Goal: Task Accomplishment & Management: Complete application form

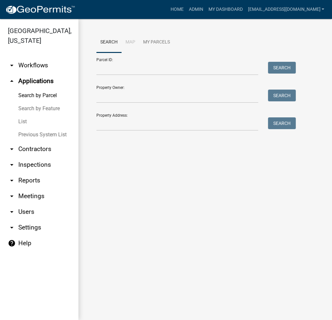
click at [20, 123] on link "List" at bounding box center [39, 121] width 78 height 13
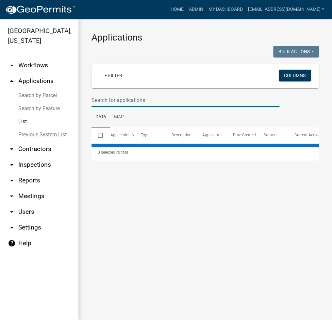
click at [142, 101] on input "text" at bounding box center [186, 99] width 188 height 13
type input "202"
select select "2: 50"
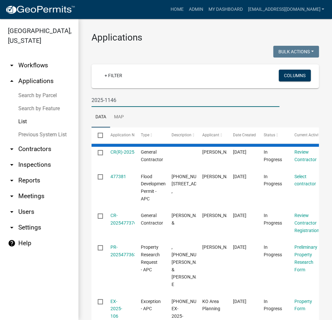
type input "2025-1146"
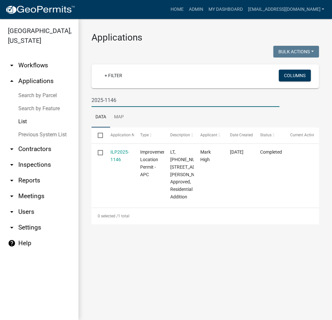
click at [46, 97] on link "Search by Parcel" at bounding box center [39, 95] width 78 height 13
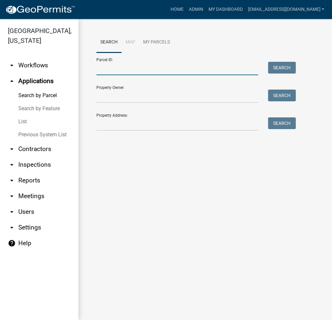
click at [152, 70] on input "Parcel ID:" at bounding box center [177, 68] width 162 height 13
paste input "035-019-003"
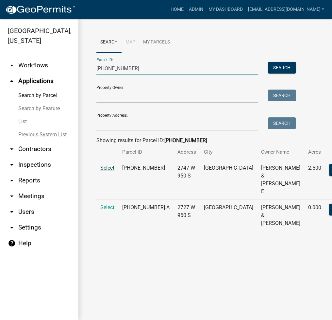
click at [108, 171] on span "Select" at bounding box center [107, 168] width 14 height 6
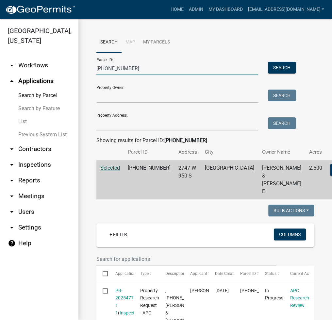
click at [111, 65] on input "035-019-003" at bounding box center [177, 68] width 162 height 13
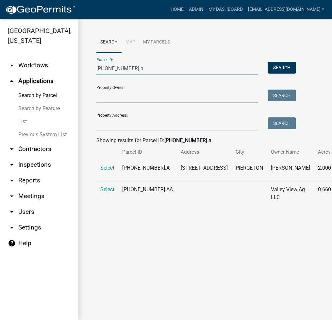
click at [142, 70] on input "003-118-009.a" at bounding box center [177, 68] width 162 height 13
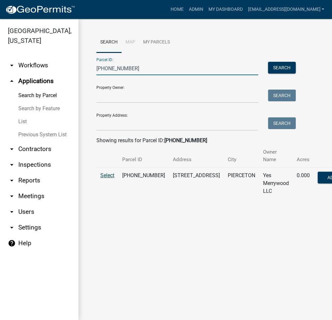
type input "003-118-014"
click at [107, 172] on span "Select" at bounding box center [107, 175] width 14 height 6
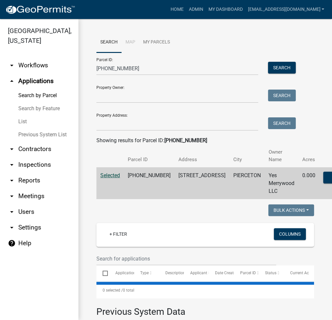
select select "3: 100"
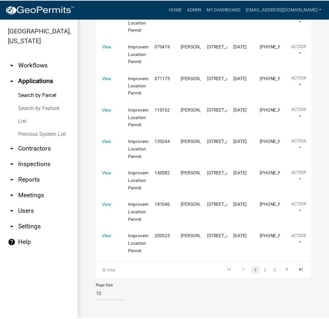
scroll to position [2615, 0]
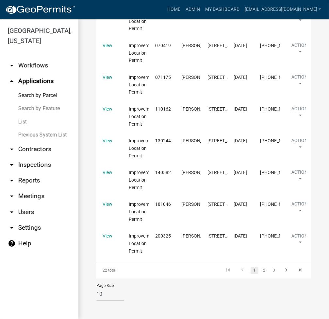
click at [22, 123] on link "List" at bounding box center [39, 121] width 78 height 13
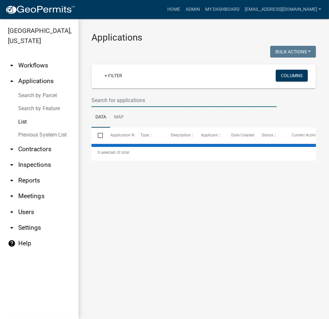
click at [146, 102] on input "text" at bounding box center [184, 99] width 185 height 13
select select "2: 50"
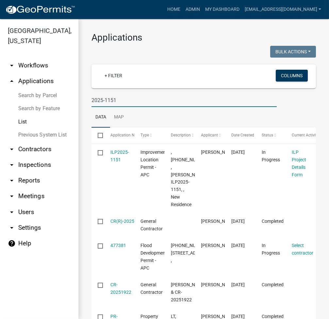
type input "2025-1151"
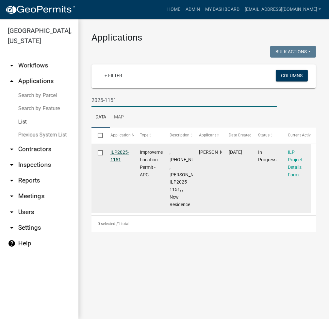
click at [123, 149] on link "ILP2025-1151" at bounding box center [119, 155] width 19 height 13
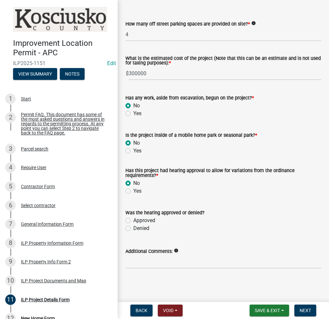
scroll to position [511, 0]
click at [220, 260] on input "Additional Comments:" at bounding box center [224, 261] width 196 height 13
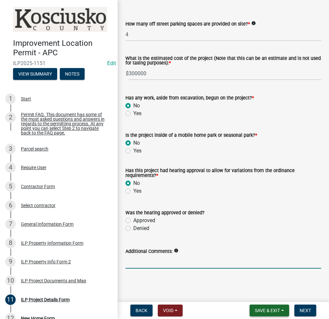
click at [266, 311] on span "Save & Exit" at bounding box center [267, 310] width 25 height 5
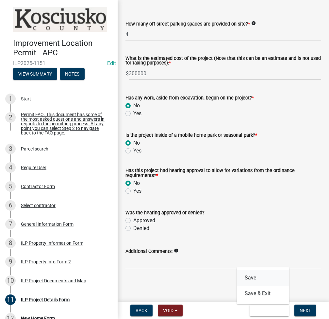
click at [251, 278] on button "Save" at bounding box center [263, 278] width 52 height 16
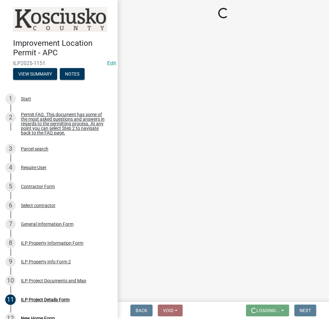
scroll to position [0, 0]
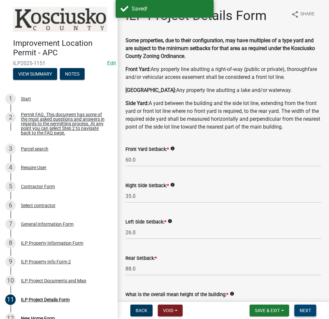
click at [307, 304] on button "Next" at bounding box center [305, 310] width 22 height 12
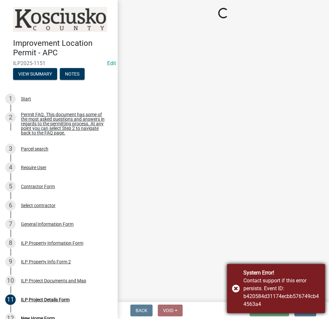
click at [236, 286] on div "System Error! Contact support if this error persists. Event ID: b420584d31174ec…" at bounding box center [276, 288] width 98 height 49
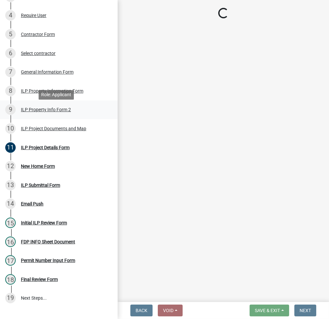
scroll to position [174, 0]
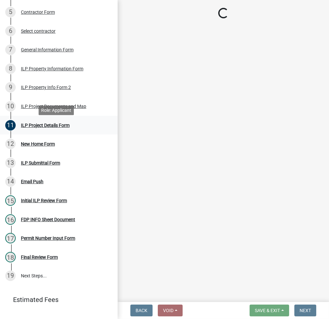
click at [56, 125] on div "11 ILP Project Details Form" at bounding box center [56, 125] width 102 height 10
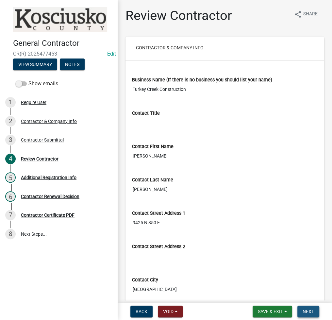
click at [306, 314] on button "Next" at bounding box center [308, 312] width 22 height 12
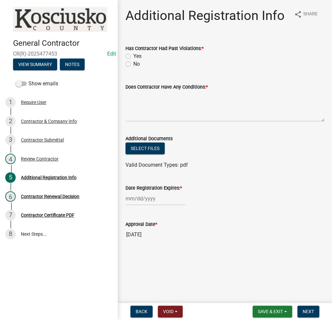
click at [133, 62] on label "No" at bounding box center [136, 64] width 7 height 8
click at [133, 62] on input "No" at bounding box center [135, 62] width 4 height 4
radio input "true"
click at [142, 97] on textarea "Does Contractor Have Any Conditions: *" at bounding box center [225, 106] width 199 height 31
type textarea "n/a"
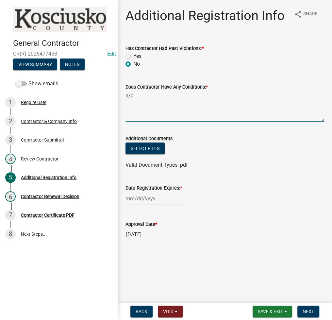
click at [141, 201] on div at bounding box center [156, 198] width 60 height 13
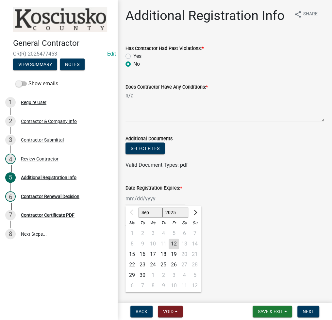
click at [173, 212] on select "2025 2026 2027 2028 2029 2030 2031 2032 2033 2034 2035 2036 2037 2038 2039 2040…" at bounding box center [175, 213] width 26 height 10
select select "2026"
click at [162, 208] on select "2025 2026 2027 2028 2029 2030 2031 2032 2033 2034 2035 2036 2037 2038 2039 2040…" at bounding box center [175, 213] width 26 height 10
click at [175, 242] on div "11" at bounding box center [174, 244] width 10 height 10
type input "09/11/2026"
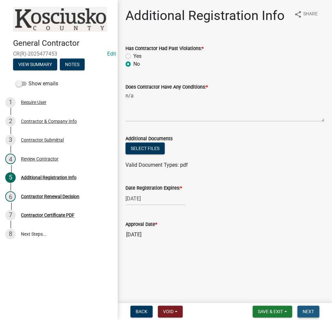
click at [310, 307] on button "Next" at bounding box center [308, 312] width 22 height 12
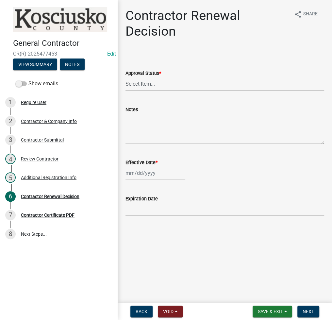
click at [156, 80] on select "Select Item... Approved Denied" at bounding box center [225, 83] width 199 height 13
click at [126, 77] on select "Select Item... Approved Denied" at bounding box center [225, 83] width 199 height 13
select select "30db8998-795d-4bbe-8e49-f1ade8865815"
click at [139, 179] on div at bounding box center [156, 172] width 60 height 13
select select "9"
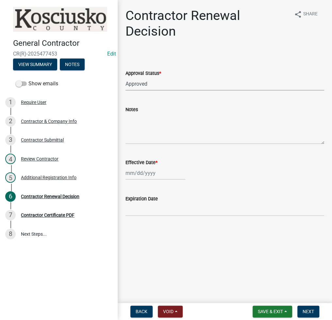
select select "2025"
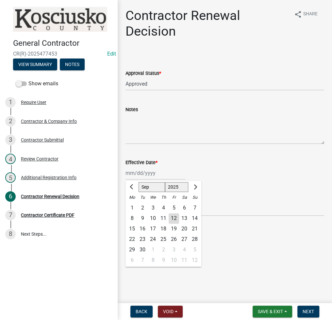
click at [179, 219] on div "13" at bounding box center [184, 218] width 10 height 10
type input "09/13/2025"
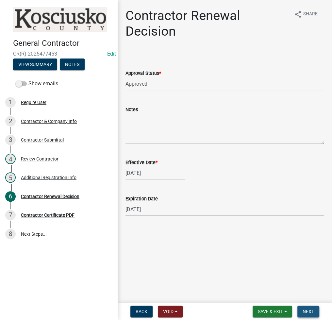
click at [311, 310] on span "Next" at bounding box center [308, 311] width 11 height 5
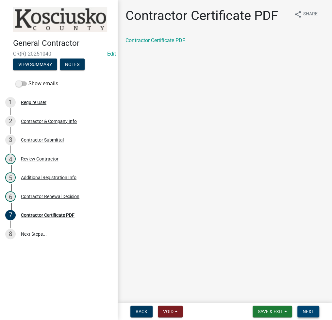
click at [307, 309] on span "Next" at bounding box center [308, 311] width 11 height 5
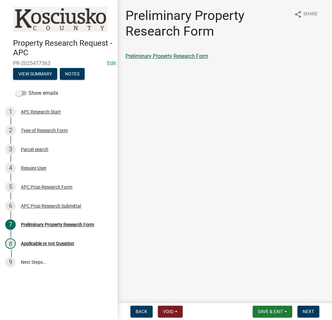
click at [170, 55] on link "Preliminary Property Research Form" at bounding box center [167, 56] width 83 height 6
click at [56, 202] on div "6 APC Prop Research Submittal" at bounding box center [56, 206] width 102 height 10
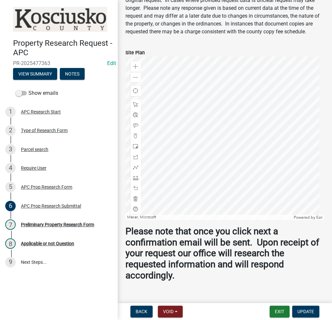
scroll to position [380, 0]
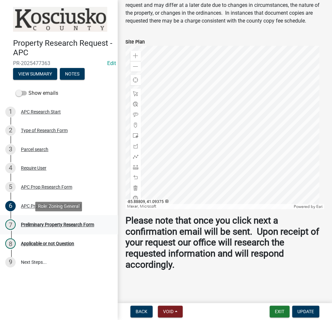
click at [62, 224] on div "Preliminary Property Research Form" at bounding box center [57, 224] width 73 height 5
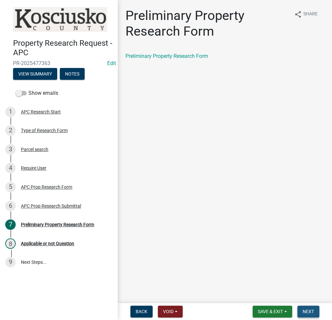
click at [305, 312] on span "Next" at bounding box center [308, 311] width 11 height 5
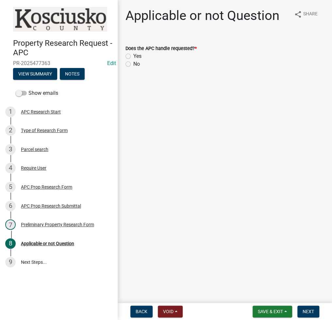
click at [133, 55] on label "Yes" at bounding box center [137, 56] width 8 height 8
click at [133, 55] on input "Yes" at bounding box center [135, 54] width 4 height 4
radio input "true"
click at [309, 312] on span "Next" at bounding box center [308, 311] width 11 height 5
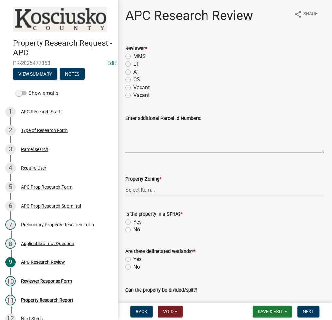
click at [133, 62] on label "LT" at bounding box center [136, 64] width 6 height 8
click at [133, 62] on input "LT" at bounding box center [135, 62] width 4 height 4
radio input "true"
click at [155, 191] on select "Select Item... Agricultural Agricultural 2 Residential Commercial Industrial 1 …" at bounding box center [225, 189] width 199 height 13
click at [126, 183] on select "Select Item... Agricultural Agricultural 2 Residential Commercial Industrial 1 …" at bounding box center [225, 189] width 199 height 13
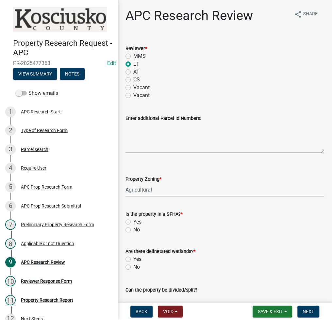
select select "fa378ffa-5b76-4540-9014-3a35c1b5764a"
click at [133, 230] on label "No" at bounding box center [136, 230] width 7 height 8
click at [133, 230] on input "No" at bounding box center [135, 228] width 4 height 4
radio input "true"
click at [133, 268] on label "No" at bounding box center [136, 267] width 7 height 8
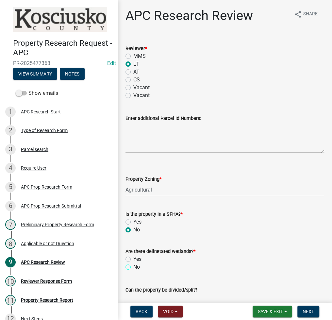
click at [133, 267] on input "No" at bounding box center [135, 265] width 4 height 4
radio input "true"
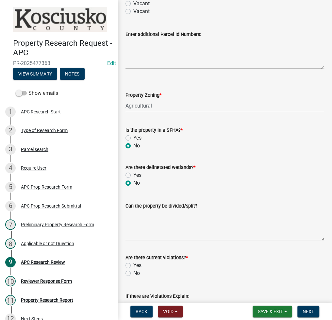
scroll to position [87, 0]
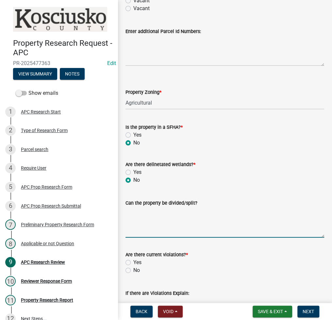
click at [132, 223] on textarea "Can the property be divided/split?" at bounding box center [225, 222] width 199 height 31
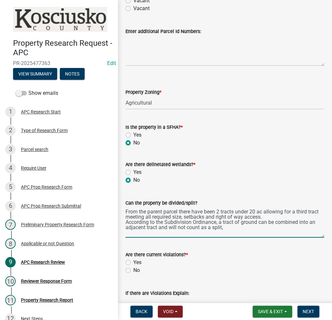
click at [160, 229] on textarea "From the parent parcel there have been 2 tracts under 20 ac allowing for a thir…" at bounding box center [225, 222] width 199 height 31
click at [249, 232] on textarea "From the parent parcel there have been 2 tracts under 20 ac allowing for a thir…" at bounding box center [225, 222] width 199 height 31
type textarea "From the parent parcel there have been 2 tracts under 20 ac allowing for a thir…"
click at [133, 271] on label "No" at bounding box center [136, 270] width 7 height 8
click at [133, 271] on input "No" at bounding box center [135, 268] width 4 height 4
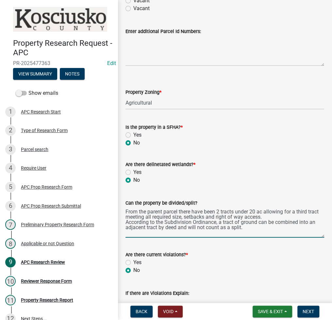
radio input "true"
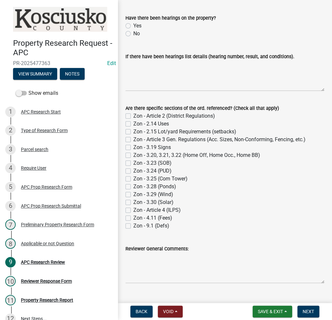
scroll to position [436, 0]
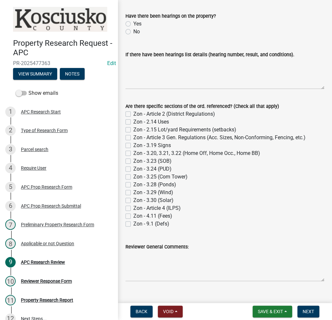
click at [133, 31] on label "No" at bounding box center [136, 32] width 7 height 8
click at [133, 31] on input "No" at bounding box center [135, 30] width 4 height 4
radio input "true"
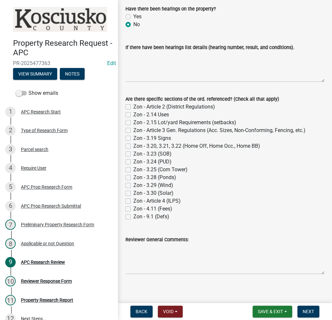
scroll to position [447, 0]
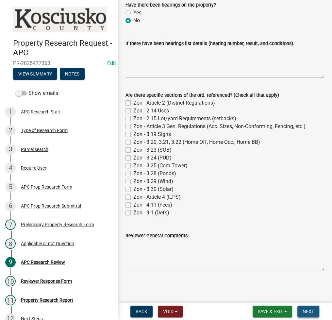
click at [308, 309] on span "Next" at bounding box center [308, 311] width 11 height 5
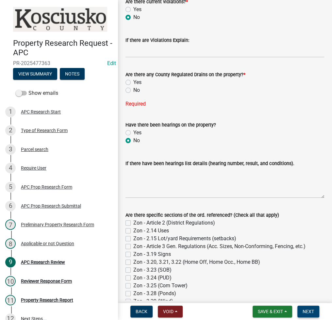
scroll to position [348, 0]
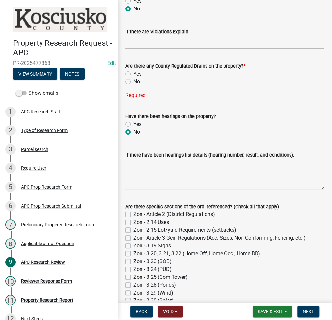
click at [133, 80] on label "No" at bounding box center [136, 82] width 7 height 8
click at [133, 80] on input "No" at bounding box center [135, 80] width 4 height 4
radio input "true"
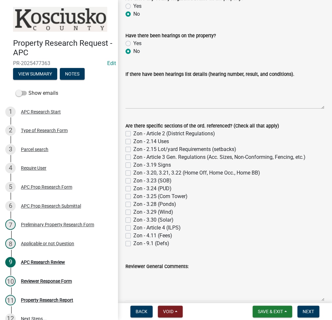
scroll to position [447, 0]
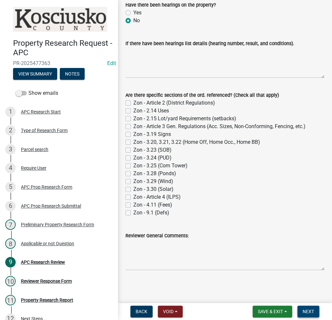
click at [307, 310] on span "Next" at bounding box center [308, 311] width 11 height 5
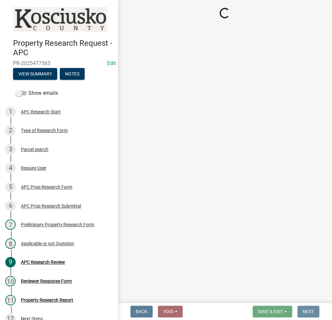
scroll to position [0, 0]
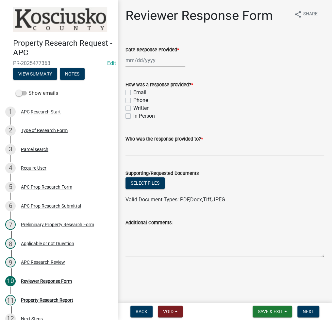
click at [152, 58] on div at bounding box center [156, 60] width 60 height 13
select select "9"
select select "2025"
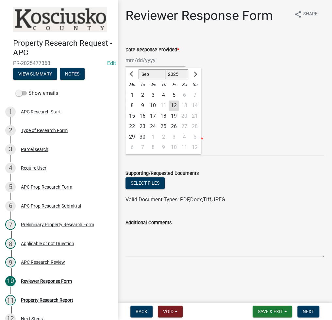
click at [178, 104] on div "12" at bounding box center [174, 105] width 10 height 10
type input "09/12/2025"
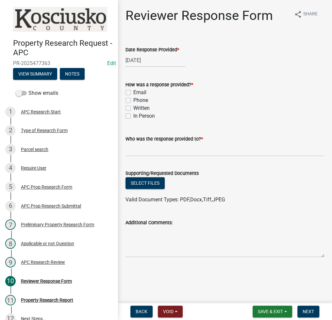
click at [133, 91] on label "Email" at bounding box center [139, 93] width 13 height 8
click at [133, 91] on input "Email" at bounding box center [135, 91] width 4 height 4
checkbox input "true"
checkbox input "false"
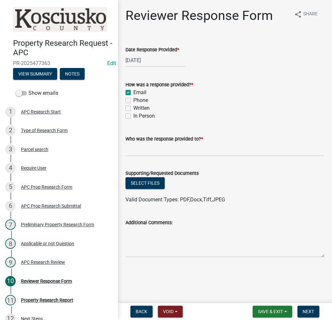
checkbox input "false"
click at [151, 144] on input "Who was the response provided to? *" at bounding box center [225, 149] width 199 height 13
type input "c"
type input "Cody Mangun"
click at [150, 185] on button "Select files" at bounding box center [145, 183] width 39 height 12
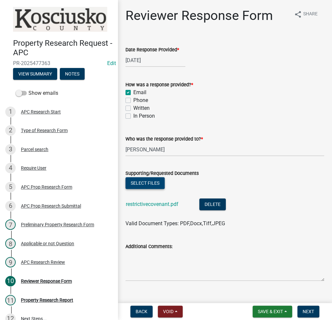
click at [143, 180] on button "Select files" at bounding box center [145, 183] width 39 height 12
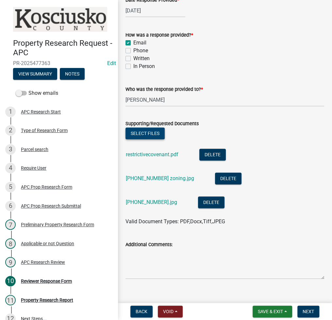
scroll to position [59, 0]
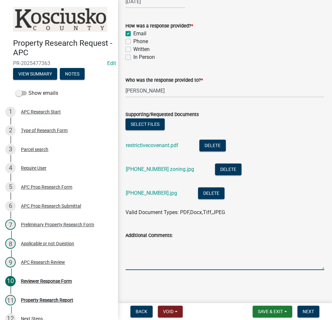
click at [188, 263] on textarea "Additional Comments:" at bounding box center [225, 254] width 199 height 31
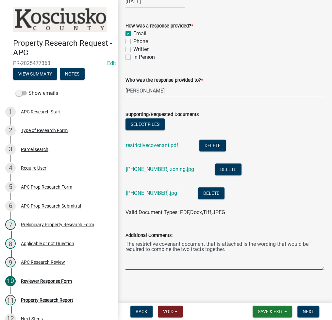
type textarea "The restrictive covenant document that is attached is the wording that would be…"
click at [307, 304] on nav "Back Void Withdraw Lock Expire Void Save & Exit Save Save & Exit Next" at bounding box center [225, 311] width 214 height 17
click at [309, 309] on span "Next" at bounding box center [308, 311] width 11 height 5
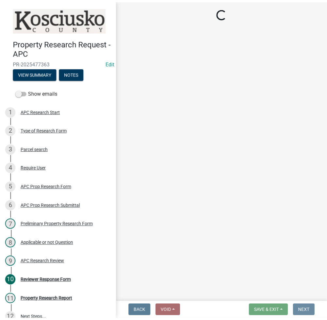
scroll to position [0, 0]
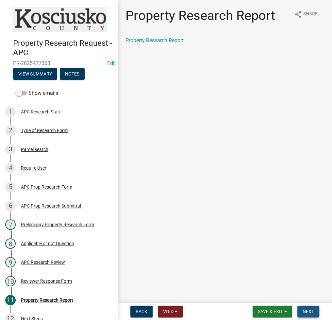
click at [310, 312] on span "Next" at bounding box center [308, 311] width 11 height 5
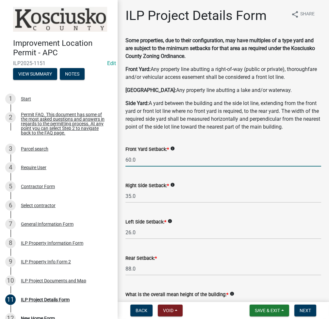
click at [233, 166] on input "60.0" at bounding box center [224, 159] width 196 height 13
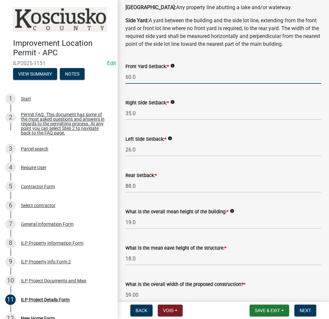
scroll to position [87, 0]
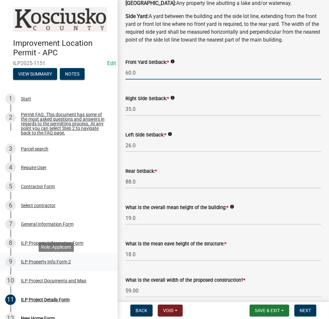
click at [39, 264] on div "ILP Property Info Form 2" at bounding box center [46, 261] width 50 height 5
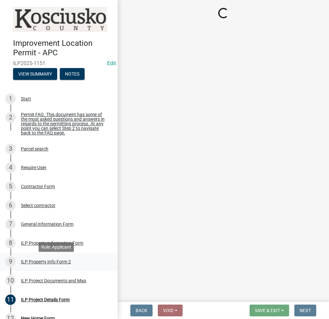
scroll to position [0, 0]
select select "7b11be74-d7bb-4878-8b50-4ecdc0000cbf"
select select "1146270b-2111-4e23-bf7f-74ce85cf7041"
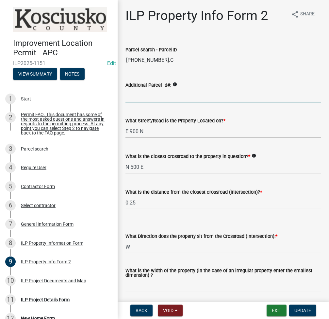
drag, startPoint x: 194, startPoint y: 95, endPoint x: 646, endPoint y: 26, distance: 457.2
click at [329, 26] on html "Internet Explorer does NOT work with GeoPermits. Get a new browser for more sec…" at bounding box center [164, 159] width 329 height 319
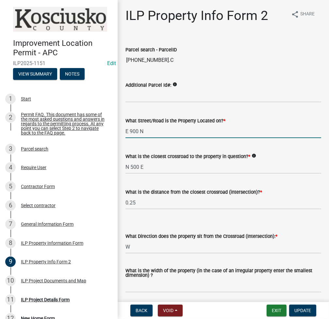
click at [149, 130] on input "E 900 N" at bounding box center [224, 131] width 196 height 13
click at [149, 129] on input "E 900 N" at bounding box center [224, 131] width 196 height 13
type input "900 n"
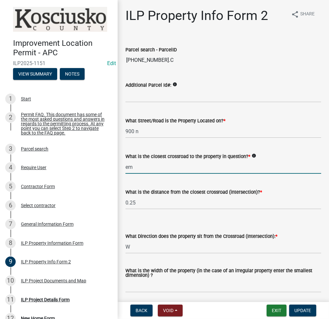
type input "e"
type input "EMS D16 LN"
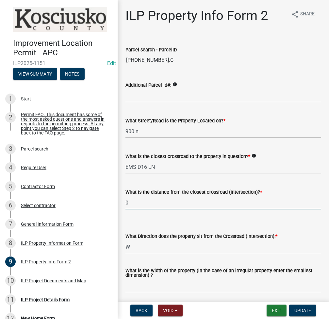
type input "0"
select select "d1e29b26-5d4c-45d9-9a17-32724f9b6679"
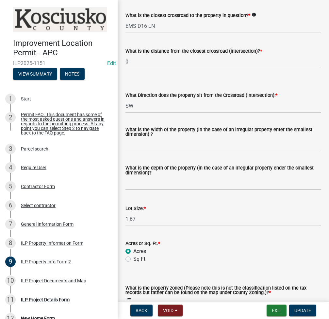
scroll to position [174, 0]
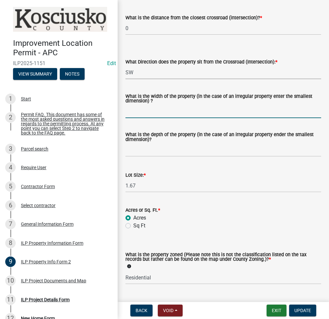
click at [164, 111] on input "What is the width of the property (in the case of an irregular property enter t…" at bounding box center [224, 111] width 196 height 13
type input "VARIES"
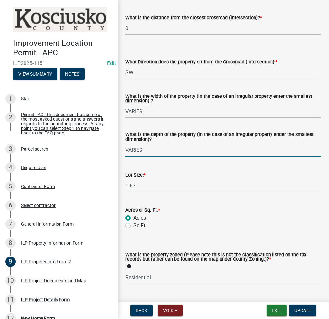
type input "VARIES"
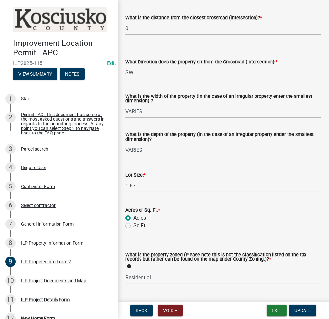
click at [203, 280] on select "Select Item... Agricultural Agricultural 2 Commercial Environmental Industrial …" at bounding box center [224, 277] width 196 height 13
click at [126, 271] on select "Select Item... Agricultural Agricultural 2 Commercial Environmental Industrial …" at bounding box center [224, 277] width 196 height 13
select select "1a0df9d1-9b85-4f0f-a9bd-f69fcb724106"
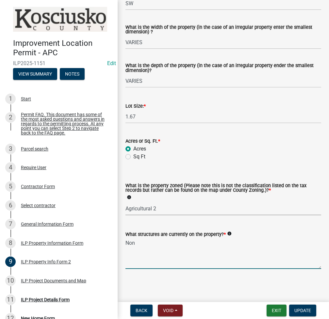
click at [234, 251] on textarea "Non" at bounding box center [224, 253] width 196 height 31
type textarea "VACANT"
click at [308, 307] on button "Update" at bounding box center [302, 310] width 27 height 12
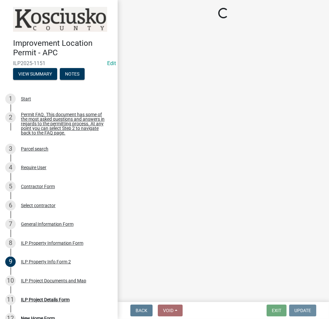
scroll to position [0, 0]
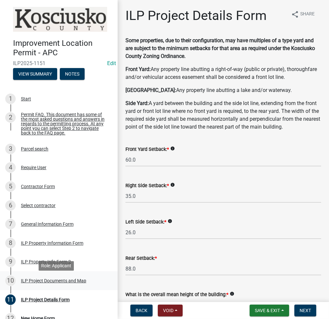
click at [46, 286] on div "10 ILP Project Documents and Map" at bounding box center [56, 280] width 102 height 10
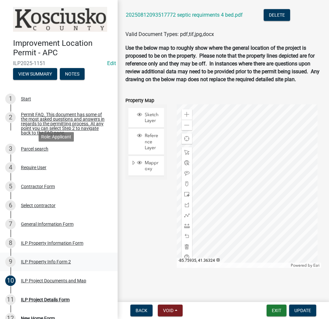
scroll to position [174, 0]
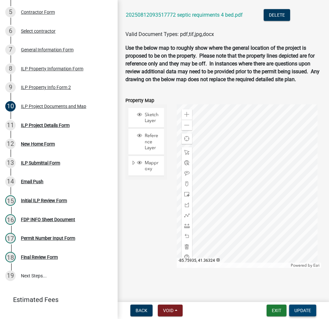
click at [307, 308] on span "Update" at bounding box center [302, 310] width 17 height 5
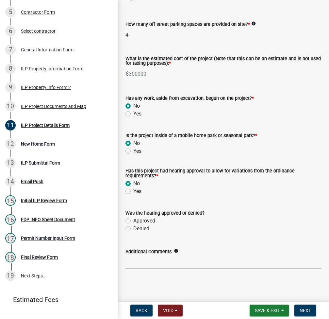
scroll to position [511, 0]
click at [302, 310] on span "Next" at bounding box center [305, 310] width 11 height 5
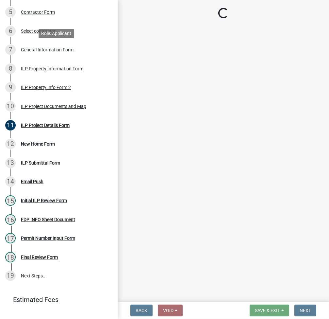
scroll to position [0, 0]
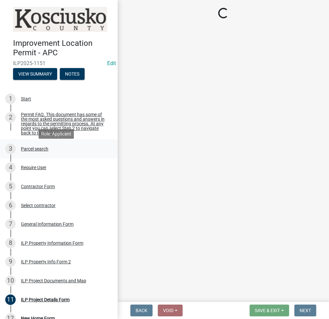
click at [39, 150] on div "Parcel search" at bounding box center [34, 148] width 27 height 5
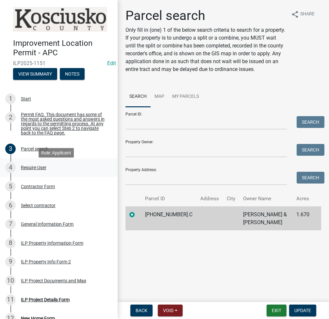
click at [39, 170] on div "Require User" at bounding box center [33, 167] width 25 height 5
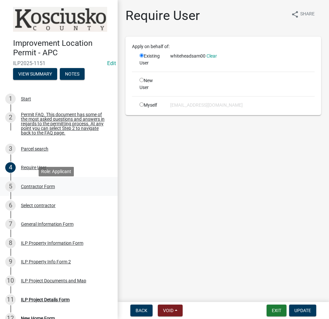
click at [42, 188] on div "Contractor Form" at bounding box center [38, 186] width 34 height 5
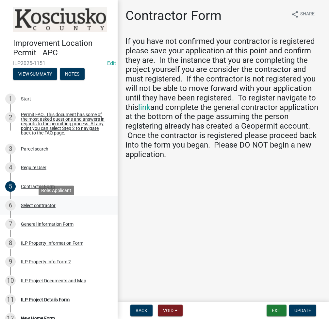
click at [45, 204] on div "6 Select contractor" at bounding box center [56, 205] width 102 height 10
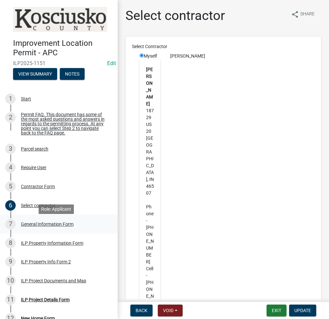
click at [48, 226] on div "General Information Form" at bounding box center [47, 224] width 53 height 5
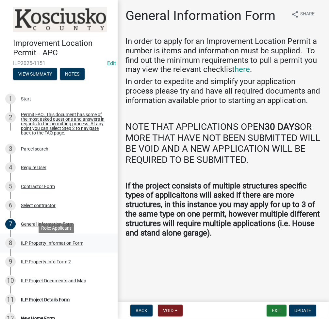
click at [53, 244] on div "ILP Property Information Form" at bounding box center [52, 243] width 62 height 5
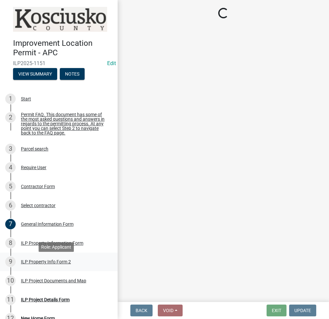
select select "57368d26-defc-477e-a8be-5a23ab554a17"
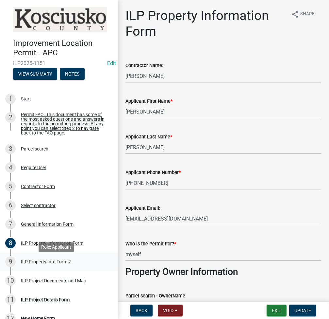
click at [54, 263] on div "ILP Property Info Form 2" at bounding box center [46, 261] width 50 height 5
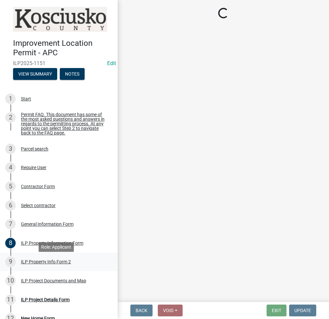
select select "d1e29b26-5d4c-45d9-9a17-32724f9b6679"
select select "1a0df9d1-9b85-4f0f-a9bd-f69fcb724106"
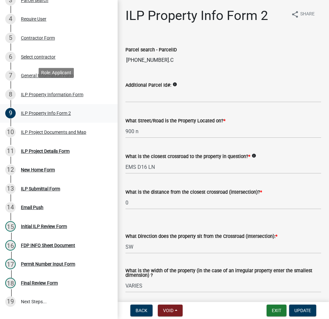
scroll to position [174, 0]
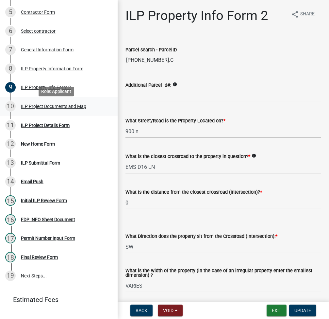
click at [52, 109] on div "ILP Project Documents and Map" at bounding box center [53, 106] width 65 height 5
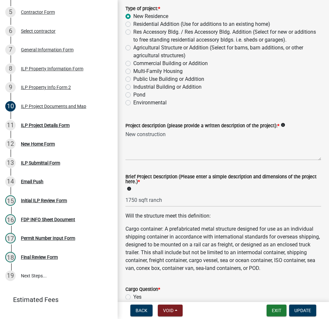
scroll to position [87, 0]
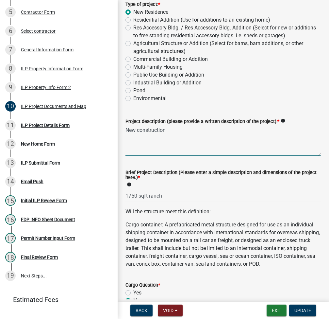
click at [267, 141] on textarea "New construction" at bounding box center [224, 140] width 196 height 31
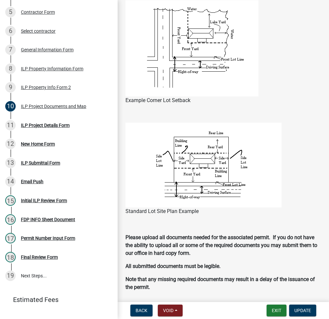
scroll to position [784, 0]
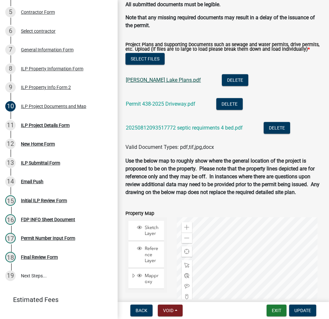
click at [156, 83] on link "Dewart Lake Plans.pdf" at bounding box center [163, 80] width 75 height 6
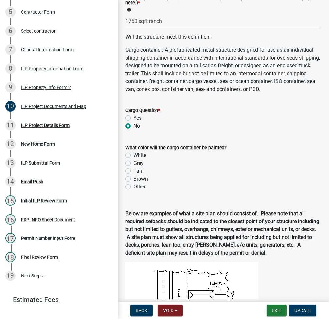
scroll to position [174, 0]
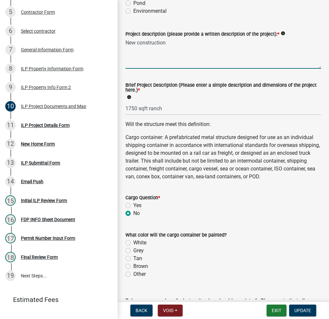
click at [184, 52] on textarea "New construction" at bounding box center [224, 53] width 196 height 31
type textarea "RESIDENCE, ATTACHED GARAGE"
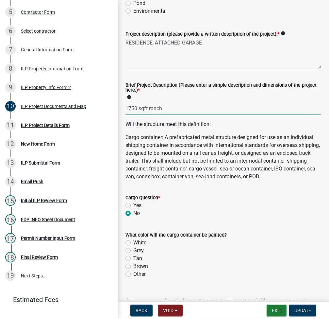
click at [186, 104] on input "1750 sqft ranch" at bounding box center [224, 108] width 196 height 13
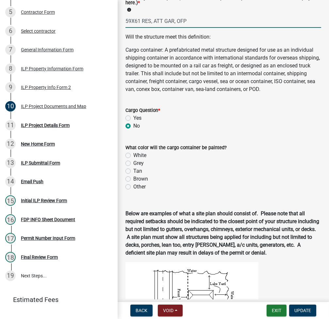
click at [128, 125] on div "Cargo Question * Yes No" at bounding box center [224, 118] width 196 height 24
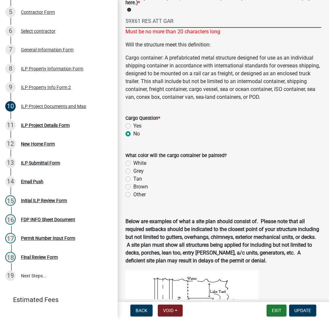
type input "59X61 RES ATT GAR"
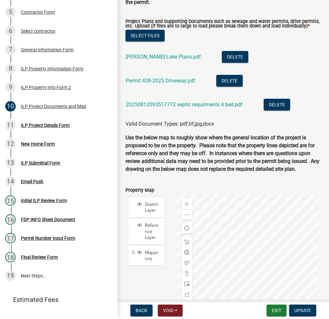
scroll to position [929, 0]
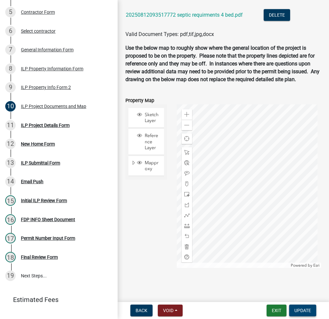
drag, startPoint x: 151, startPoint y: 22, endPoint x: 302, endPoint y: 312, distance: 327.6
click at [302, 312] on wm-app "Improvement Location Permit - APC ILP2025-1151 Edit View Summary Notes 1 Start …" at bounding box center [164, 159] width 329 height 319
click at [305, 311] on span "Update" at bounding box center [302, 310] width 17 height 5
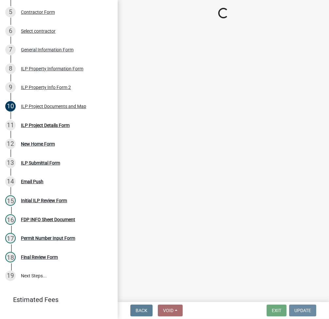
scroll to position [0, 0]
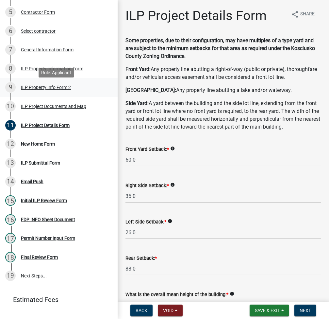
click at [48, 88] on div "ILP Property Info Form 2" at bounding box center [46, 87] width 50 height 5
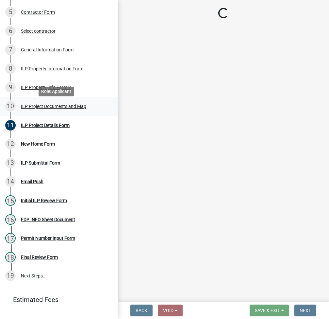
click at [49, 109] on div "ILP Project Documents and Map" at bounding box center [53, 106] width 65 height 5
select select "d1e29b26-5d4c-45d9-9a17-32724f9b6679"
select select "1a0df9d1-9b85-4f0f-a9bd-f69fcb724106"
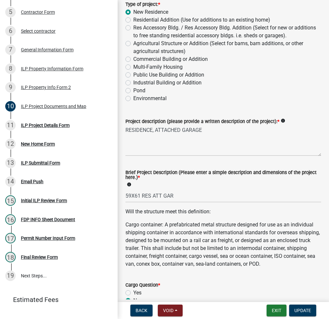
scroll to position [348, 0]
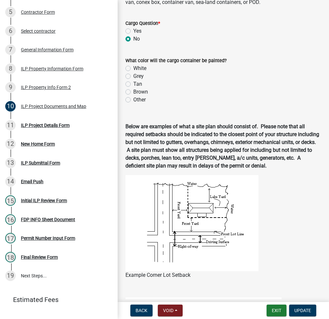
click at [133, 35] on label "Yes" at bounding box center [137, 31] width 8 height 8
click at [133, 31] on input "Yes" at bounding box center [135, 29] width 4 height 4
radio input "true"
click at [133, 43] on label "No" at bounding box center [136, 39] width 7 height 8
click at [133, 39] on input "No" at bounding box center [135, 37] width 4 height 4
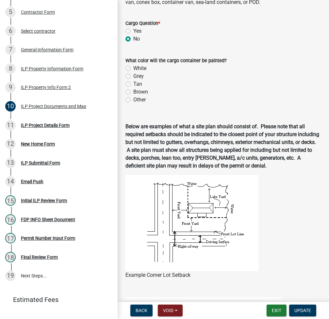
radio input "true"
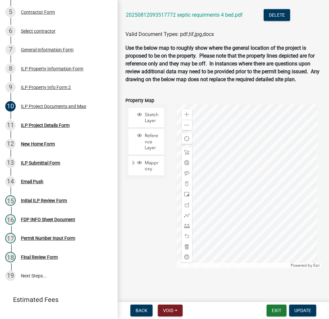
scroll to position [860, 0]
click at [300, 308] on span "Update" at bounding box center [302, 310] width 17 height 5
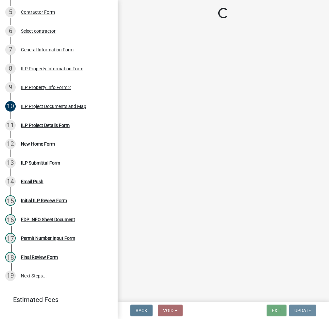
scroll to position [0, 0]
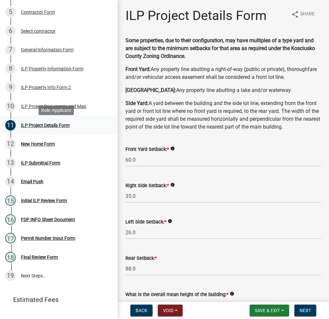
click at [45, 127] on div "ILP Project Details Form" at bounding box center [45, 125] width 49 height 5
click at [58, 127] on div "ILP Project Details Form" at bounding box center [45, 125] width 49 height 5
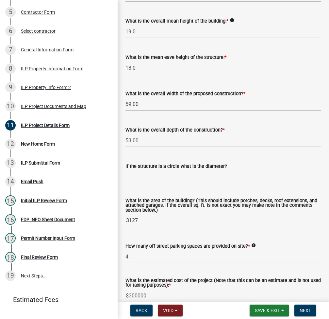
scroll to position [261, 0]
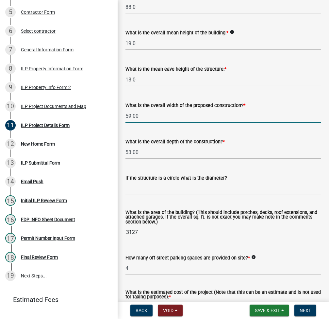
click at [155, 123] on input "59.00" at bounding box center [224, 115] width 196 height 13
type input "61.10"
click at [197, 159] on input "53.00" at bounding box center [224, 151] width 196 height 13
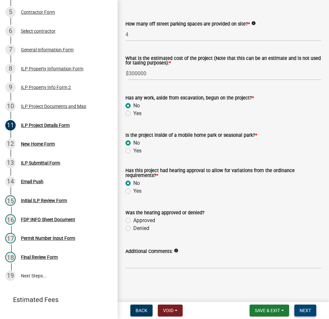
scroll to position [478, 0]
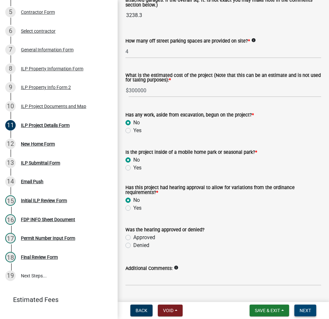
click at [313, 307] on button "Next" at bounding box center [305, 310] width 22 height 12
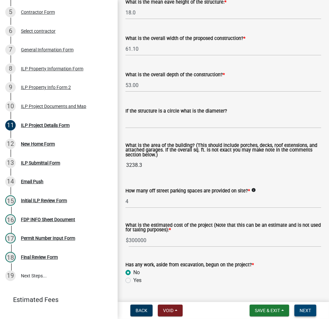
scroll to position [511, 0]
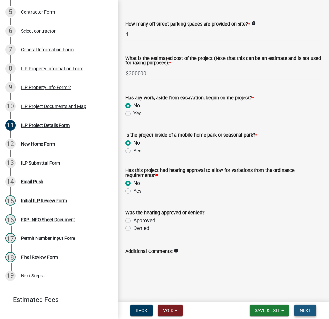
click at [301, 308] on span "Next" at bounding box center [305, 310] width 11 height 5
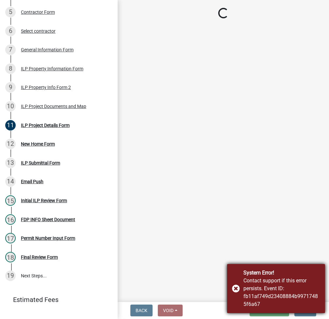
click at [235, 290] on div "System Error! Contact support if this error persists. Event ID: fb11af749d23408…" at bounding box center [276, 288] width 98 height 49
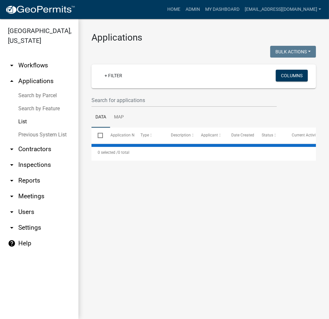
select select "2: 50"
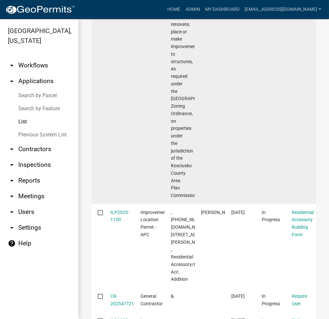
scroll to position [697, 0]
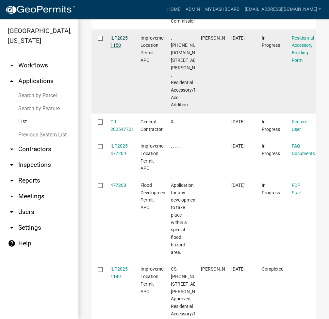
click at [122, 48] on link "ILP2025-1150" at bounding box center [119, 41] width 19 height 13
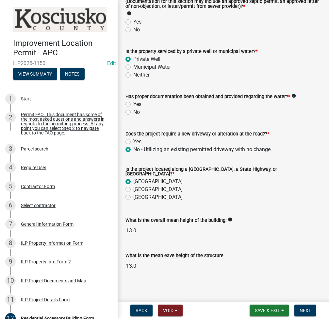
scroll to position [186, 0]
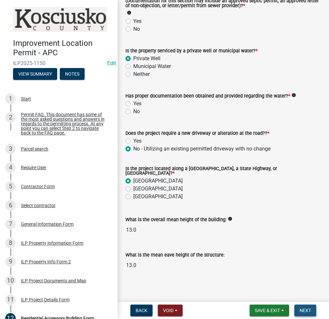
click at [308, 311] on span "Next" at bounding box center [305, 310] width 11 height 5
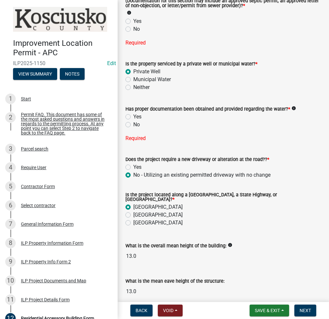
click at [131, 123] on div "No" at bounding box center [224, 125] width 196 height 8
click at [133, 124] on label "No" at bounding box center [136, 125] width 7 height 8
click at [133, 124] on input "No" at bounding box center [135, 123] width 4 height 4
radio input "true"
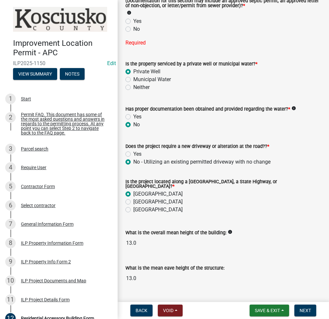
click at [133, 29] on label "No" at bounding box center [136, 29] width 7 height 8
click at [133, 29] on input "No" at bounding box center [135, 27] width 4 height 4
radio input "true"
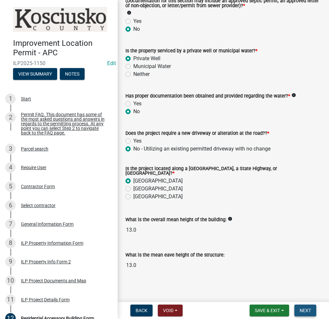
click at [304, 314] on button "Next" at bounding box center [305, 310] width 22 height 12
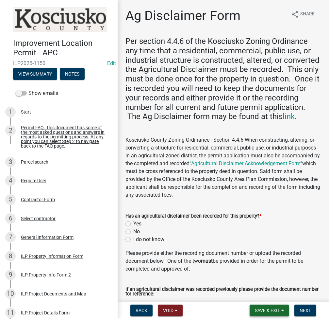
click at [265, 314] on button "Save & Exit" at bounding box center [270, 310] width 40 height 12
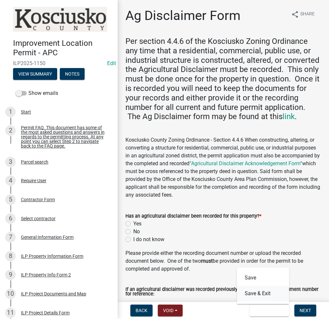
click at [264, 297] on button "Save & Exit" at bounding box center [263, 293] width 52 height 16
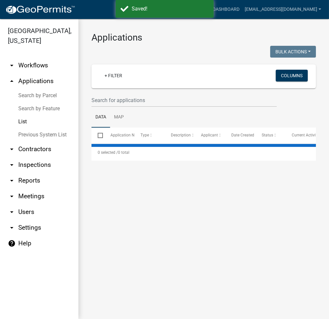
select select "2: 50"
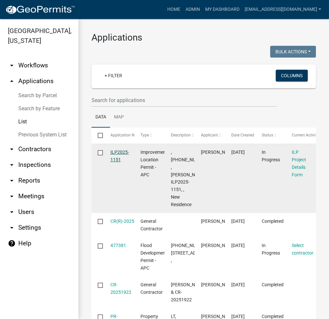
click at [121, 151] on link "ILP2025-1151" at bounding box center [119, 155] width 19 height 13
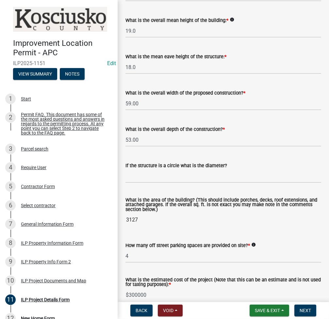
scroll to position [261, 0]
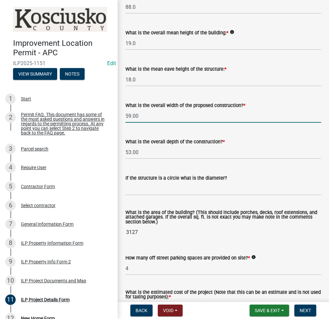
click at [143, 123] on input "59.00" at bounding box center [224, 115] width 196 height 13
click at [202, 123] on input "59.00" at bounding box center [224, 115] width 196 height 13
type input "61.10"
click at [202, 159] on input "53.00" at bounding box center [224, 151] width 196 height 13
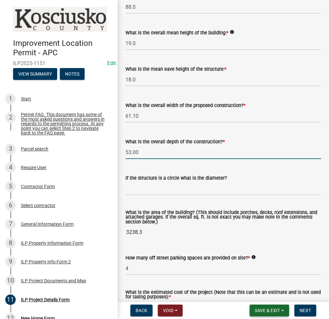
click at [263, 310] on span "Save & Exit" at bounding box center [267, 310] width 25 height 5
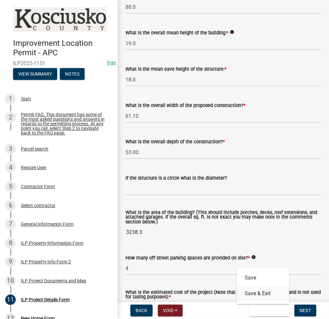
click at [261, 294] on button "Save & Exit" at bounding box center [263, 293] width 52 height 16
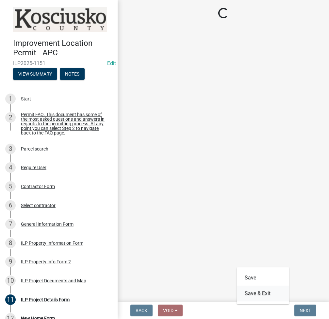
scroll to position [0, 0]
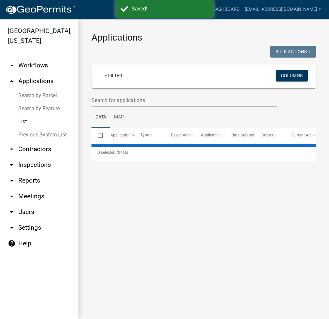
select select "2: 50"
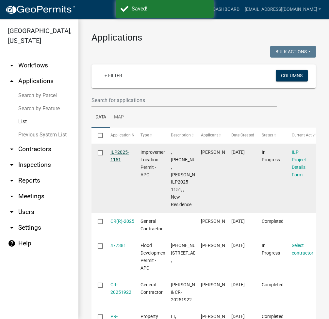
click at [123, 150] on link "ILP2025-1151" at bounding box center [119, 155] width 19 height 13
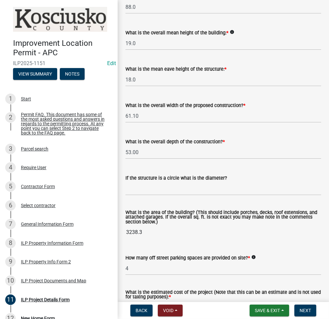
scroll to position [348, 0]
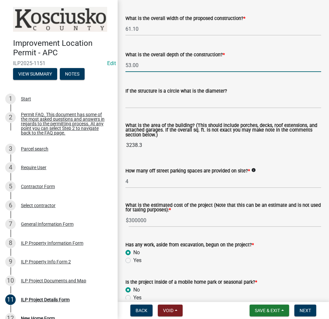
click at [157, 72] on input "53.00" at bounding box center [224, 65] width 196 height 13
type input "59.00"
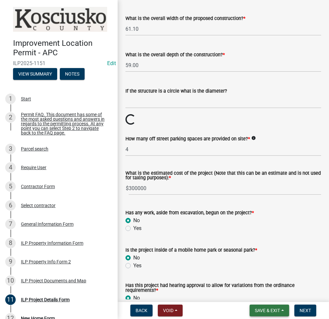
click at [271, 311] on span "Save & Exit" at bounding box center [267, 310] width 25 height 5
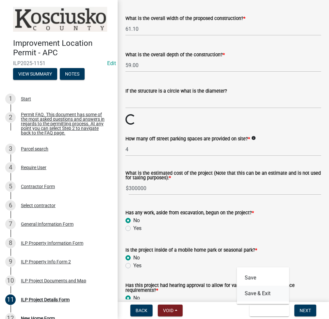
click at [259, 292] on button "Save & Exit" at bounding box center [263, 293] width 52 height 16
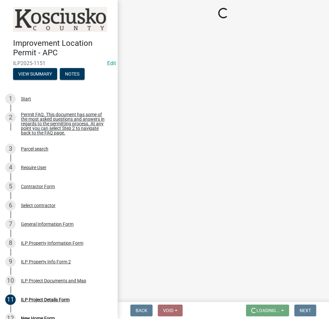
scroll to position [0, 0]
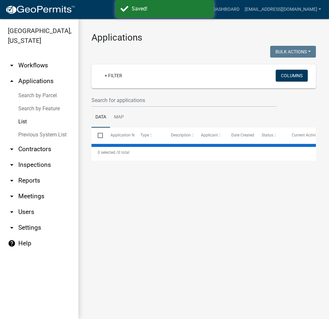
select select "2: 50"
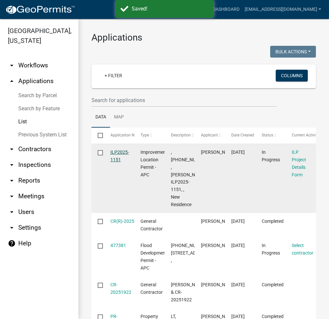
click at [118, 151] on link "ILP2025-1151" at bounding box center [119, 155] width 19 height 13
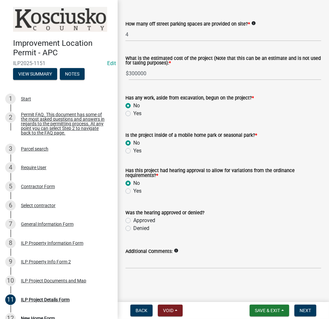
scroll to position [511, 0]
click at [304, 313] on button "Next" at bounding box center [305, 310] width 22 height 12
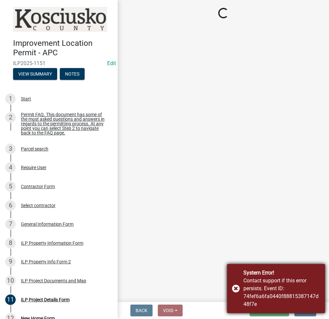
click at [235, 286] on div "System Error! Contact support if this error persists. Event ID: 74fef6a6fa0440f…" at bounding box center [276, 288] width 98 height 49
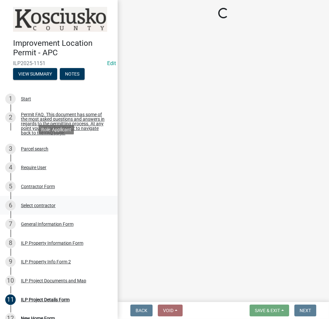
scroll to position [190, 0]
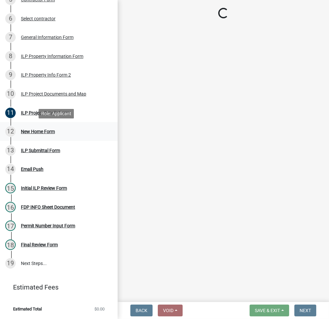
click at [41, 133] on div "New Home Form" at bounding box center [38, 131] width 34 height 5
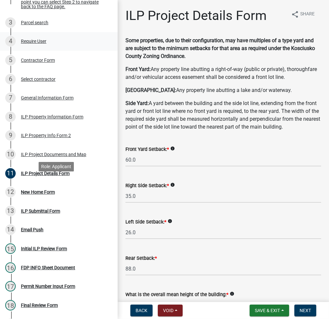
scroll to position [174, 0]
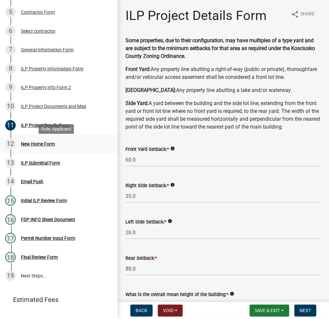
click at [32, 145] on div "New Home Form" at bounding box center [38, 144] width 34 height 5
click at [33, 146] on div "New Home Form" at bounding box center [38, 144] width 34 height 5
click at [36, 165] on div "ILP Submittal Form" at bounding box center [40, 162] width 39 height 5
click at [38, 203] on div "Initial ILP Review Form" at bounding box center [44, 200] width 46 height 5
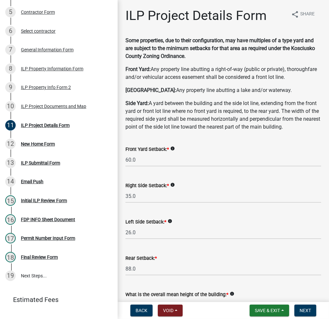
scroll to position [348, 0]
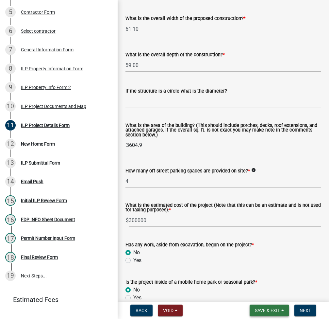
click at [259, 312] on span "Save & Exit" at bounding box center [267, 310] width 25 height 5
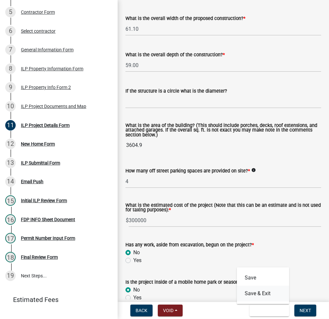
click at [259, 296] on button "Save & Exit" at bounding box center [263, 293] width 52 height 16
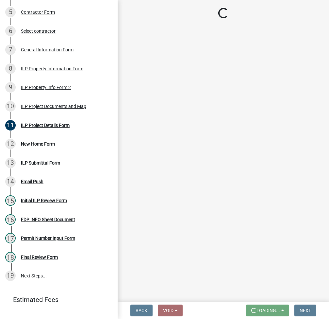
scroll to position [0, 0]
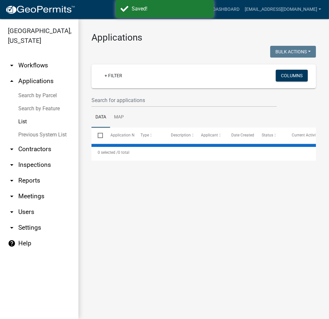
select select "2: 50"
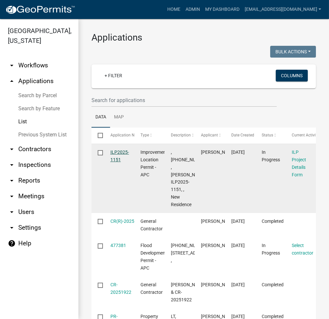
click at [117, 151] on link "ILP2025-1151" at bounding box center [119, 155] width 19 height 13
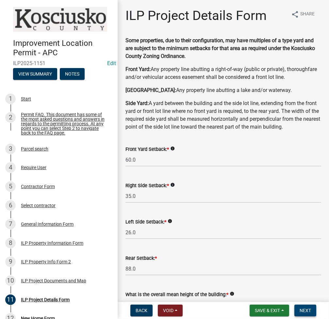
click at [305, 308] on span "Next" at bounding box center [305, 310] width 11 height 5
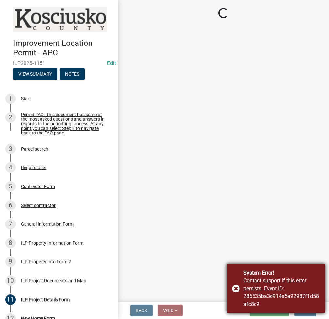
click at [262, 293] on div "Contact support if this error persists. Event ID: 286535ba3d914a5a92987f1d58afc…" at bounding box center [281, 291] width 77 height 31
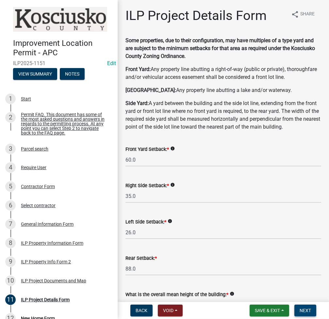
click at [306, 310] on span "Next" at bounding box center [305, 310] width 11 height 5
click at [301, 308] on span "Next" at bounding box center [305, 310] width 11 height 5
click at [305, 310] on span "Next" at bounding box center [305, 310] width 11 height 5
click at [269, 305] on button "Save & Exit" at bounding box center [270, 310] width 40 height 12
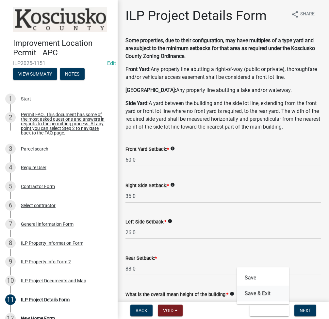
click at [266, 292] on button "Save & Exit" at bounding box center [263, 293] width 52 height 16
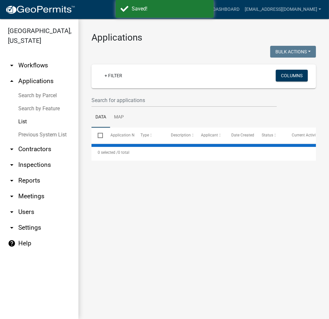
select select "2: 50"
